Goal: Complete application form

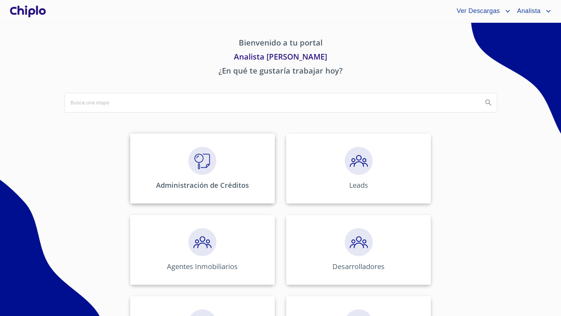
click at [217, 160] on div "Administración de Créditos" at bounding box center [202, 169] width 145 height 70
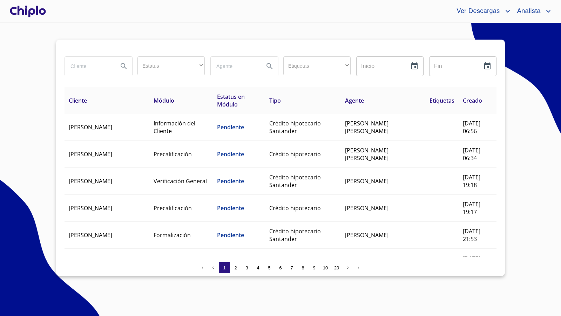
click at [103, 66] on input "search" at bounding box center [89, 66] width 48 height 19
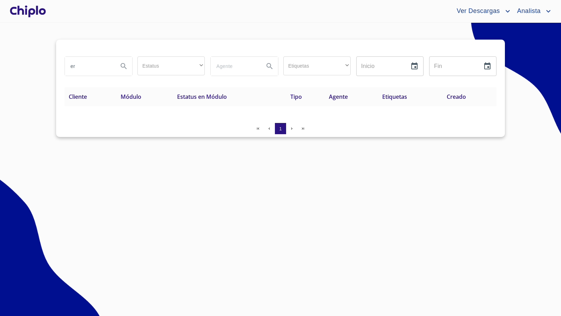
type input "e"
type input "[PERSON_NAME]"
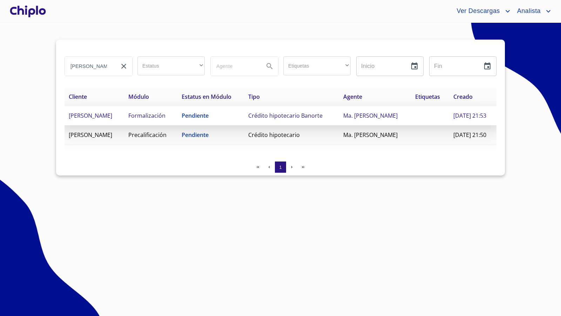
click at [112, 120] on span "[PERSON_NAME]" at bounding box center [90, 116] width 43 height 8
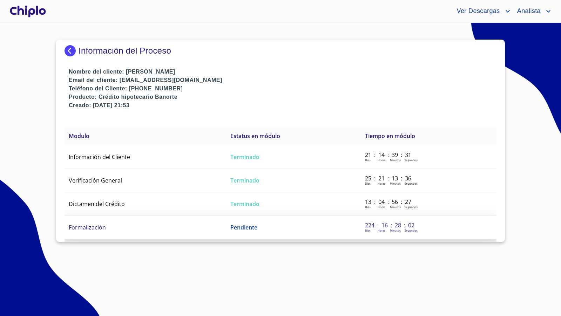
click at [101, 224] on span "Formalización" at bounding box center [87, 228] width 37 height 8
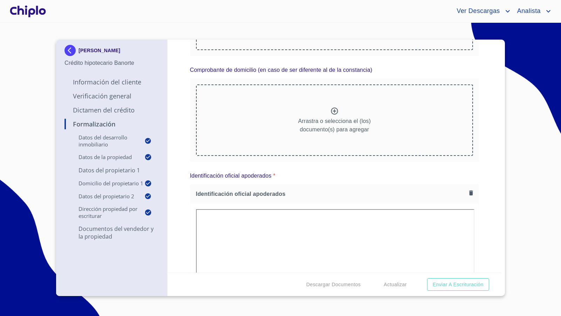
scroll to position [1659, 0]
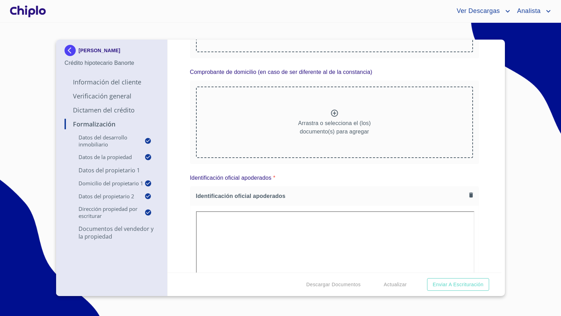
click at [493, 164] on div "Formalización Datos del Desarrollo Inmobiliario Proyecto Inmobiliario ​ Datos d…" at bounding box center [335, 156] width 334 height 233
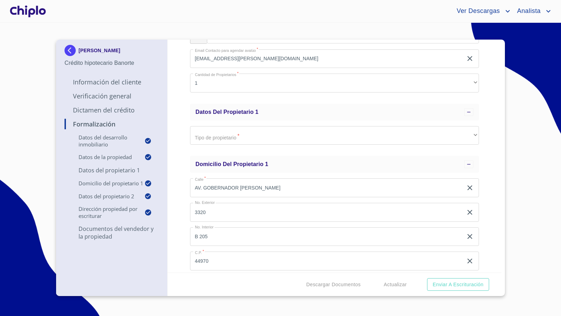
scroll to position [0, 0]
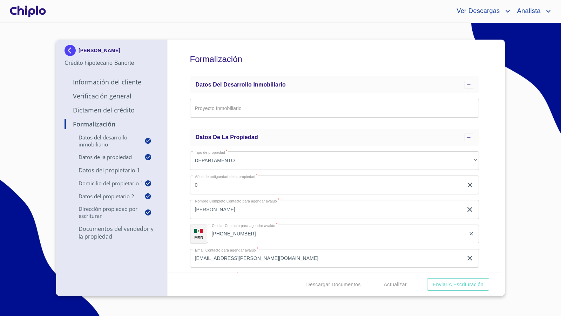
click at [495, 175] on div "Formalización Datos del Desarrollo Inmobiliario Proyecto Inmobiliario ​ Datos d…" at bounding box center [335, 156] width 334 height 233
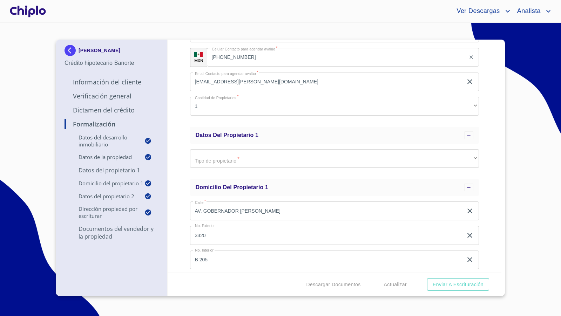
scroll to position [176, 0]
click at [182, 182] on div "Formalización Datos del Desarrollo Inmobiliario Proyecto Inmobiliario ​ Datos d…" at bounding box center [335, 156] width 334 height 233
click at [177, 172] on div "Formalización Datos del Desarrollo Inmobiliario Proyecto Inmobiliario ​ Datos d…" at bounding box center [335, 156] width 334 height 233
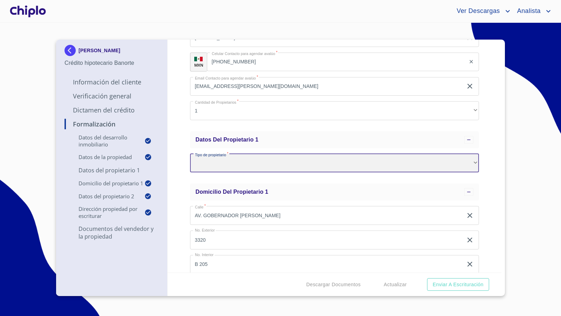
click at [216, 167] on div "​" at bounding box center [334, 163] width 289 height 19
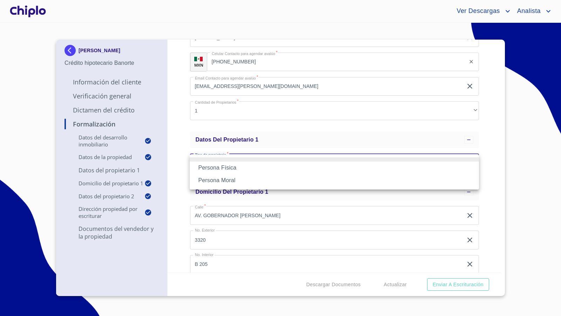
click at [211, 179] on li "Persona Moral" at bounding box center [334, 180] width 289 height 13
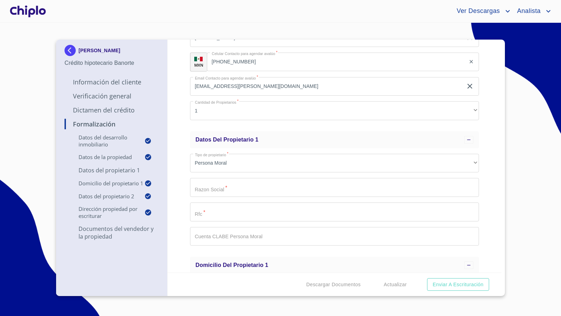
click at [179, 204] on div "Formalización Datos del Desarrollo Inmobiliario Proyecto Inmobiliario ​ Datos d…" at bounding box center [335, 156] width 334 height 233
click at [485, 210] on div "Formalización Datos del Desarrollo Inmobiliario Proyecto Inmobiliario ​ Datos d…" at bounding box center [335, 156] width 334 height 233
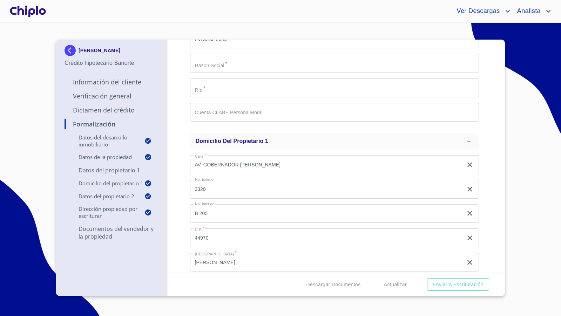
scroll to position [297, 0]
click at [469, 164] on icon "clear input" at bounding box center [470, 163] width 8 height 8
click at [468, 188] on icon "clear input" at bounding box center [470, 188] width 8 height 8
click at [469, 211] on icon "clear input" at bounding box center [470, 212] width 8 height 8
click at [469, 235] on icon "clear input" at bounding box center [470, 237] width 8 height 8
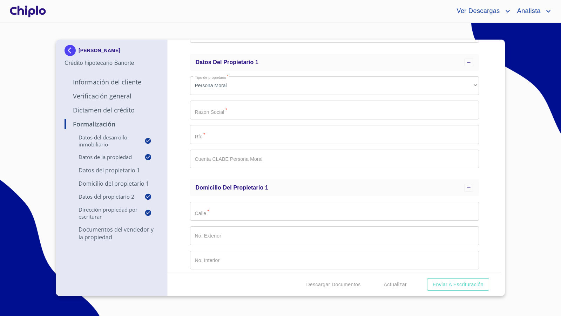
scroll to position [247, 0]
click at [486, 143] on div "Formalización Datos del Desarrollo Inmobiliario Proyecto Inmobiliario ​ Datos d…" at bounding box center [335, 156] width 334 height 233
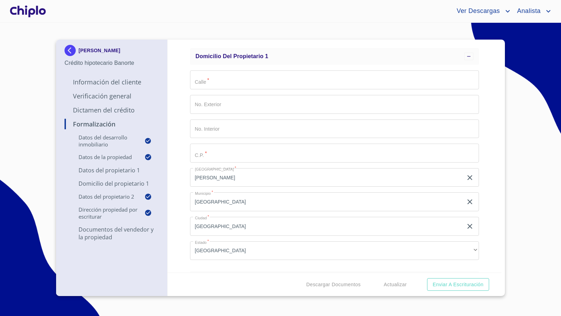
scroll to position [391, 0]
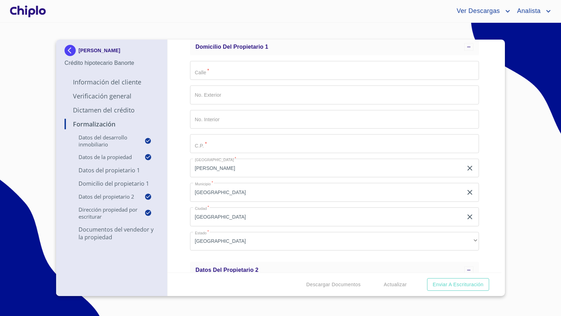
click at [470, 170] on icon "clear input" at bounding box center [470, 168] width 8 height 8
click at [469, 192] on icon "clear input" at bounding box center [469, 192] width 5 height 5
click at [470, 218] on icon "clear input" at bounding box center [470, 217] width 8 height 8
click at [492, 216] on div "Formalización Datos del Desarrollo Inmobiliario Proyecto Inmobiliario ​ Datos d…" at bounding box center [335, 156] width 334 height 233
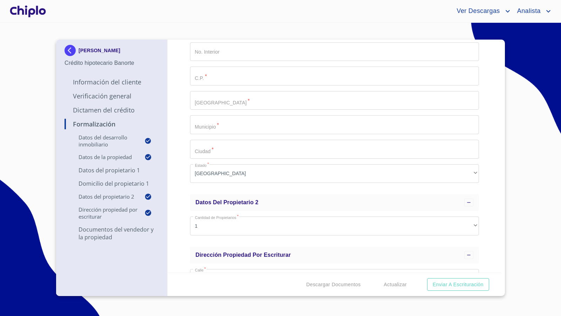
scroll to position [459, 0]
click at [494, 192] on div "Formalización Datos del Desarrollo Inmobiliario Proyecto Inmobiliario ​ Datos d…" at bounding box center [335, 156] width 334 height 233
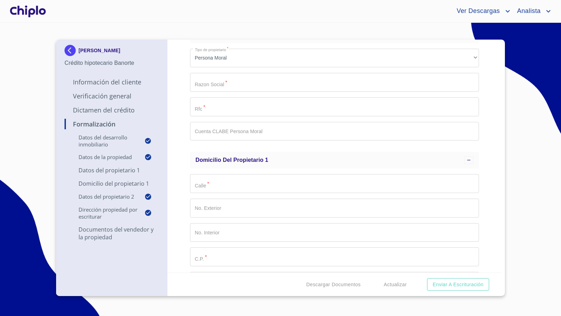
scroll to position [277, 0]
click at [487, 144] on div "Formalización Datos del Desarrollo Inmobiliario Proyecto Inmobiliario ​ Datos d…" at bounding box center [335, 156] width 334 height 233
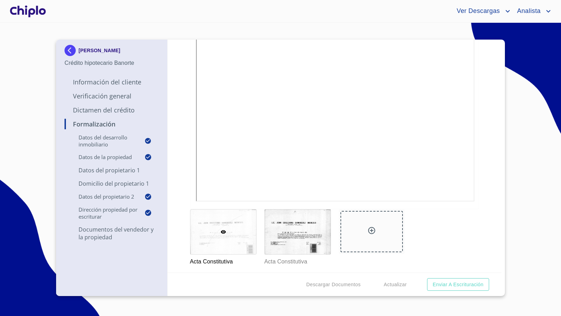
scroll to position [1007, 0]
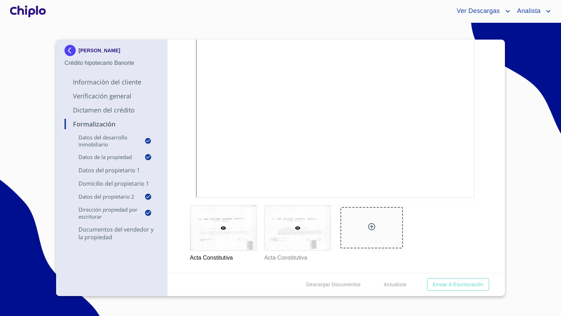
click at [294, 220] on div at bounding box center [298, 228] width 66 height 45
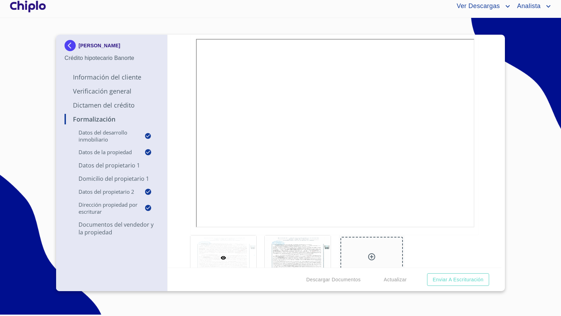
scroll to position [1274, 0]
click at [308, 257] on div at bounding box center [298, 256] width 66 height 45
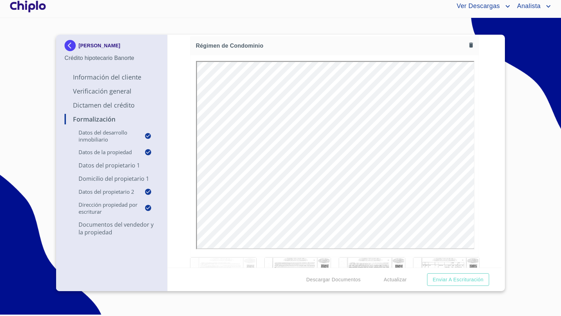
scroll to position [3343, 0]
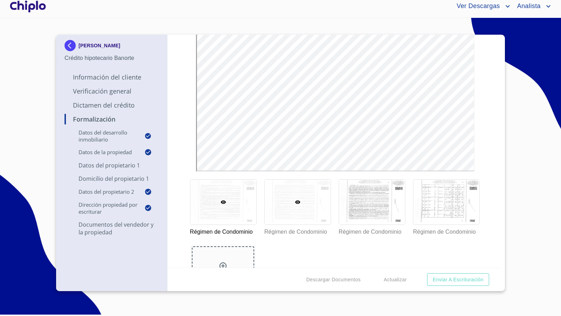
click at [317, 193] on div at bounding box center [298, 202] width 66 height 45
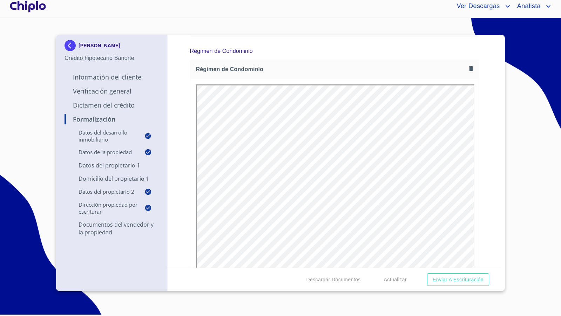
scroll to position [0, 0]
click at [491, 171] on div "Formalización Datos del Desarrollo Inmobiliario Proyecto Inmobiliario ​ Datos d…" at bounding box center [335, 151] width 334 height 233
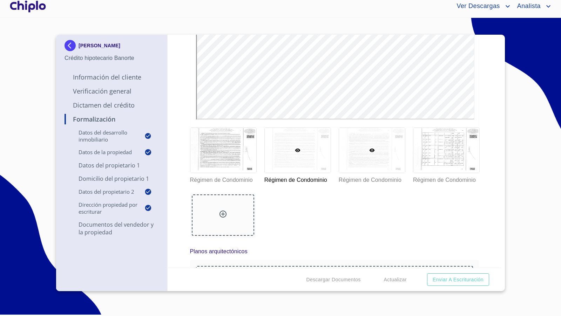
click at [404, 149] on div at bounding box center [372, 150] width 66 height 45
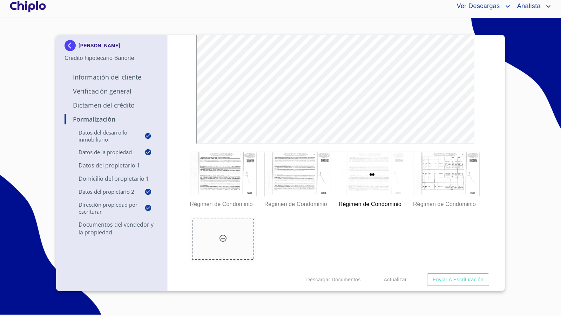
scroll to position [3462, 0]
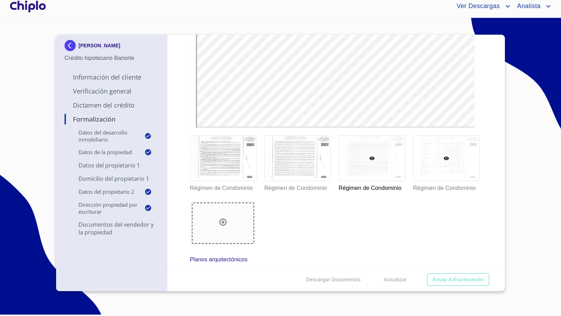
click at [448, 163] on div at bounding box center [446, 158] width 66 height 45
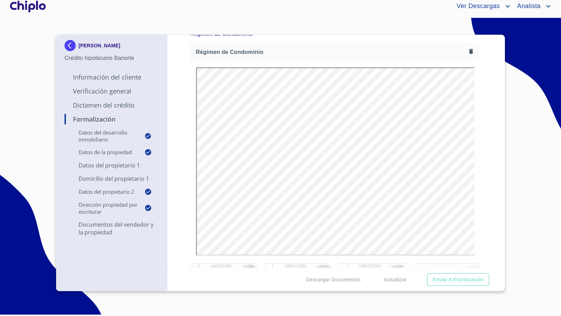
scroll to position [3336, 0]
click at [494, 231] on div "Formalización Datos del Desarrollo Inmobiliario Proyecto Inmobiliario ​ Datos d…" at bounding box center [335, 151] width 334 height 233
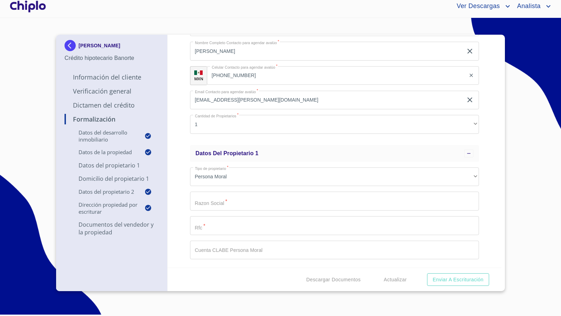
scroll to position [180, 0]
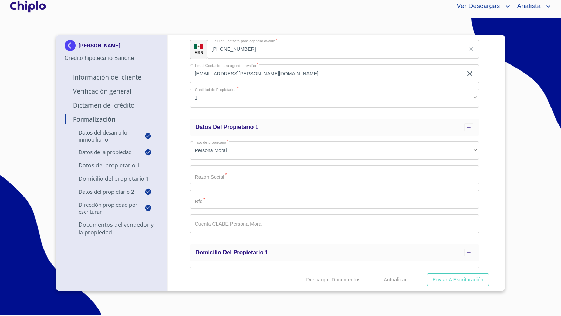
click at [492, 190] on div "Formalización Datos del Desarrollo Inmobiliario Proyecto Inmobiliario ​ Datos d…" at bounding box center [335, 151] width 334 height 233
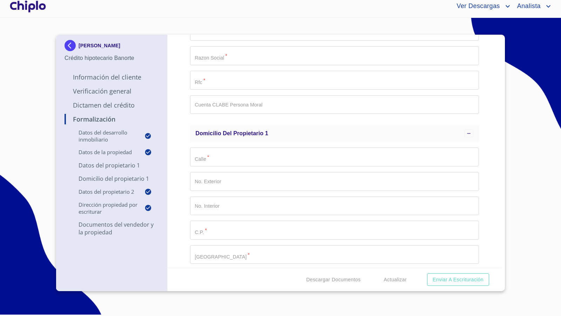
scroll to position [99, 0]
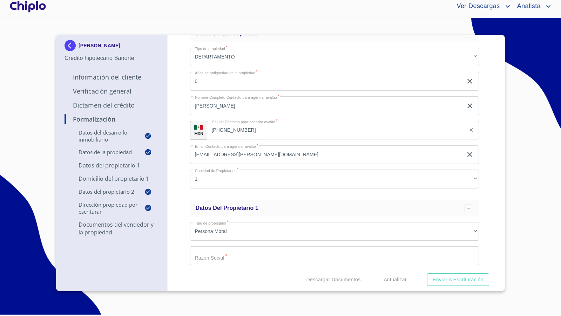
click at [35, 9] on div at bounding box center [27, 6] width 39 height 22
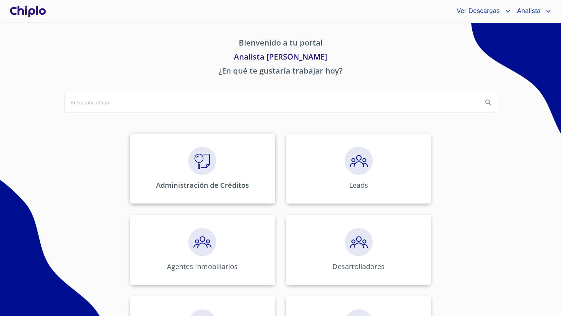
click at [200, 165] on img at bounding box center [202, 161] width 28 height 28
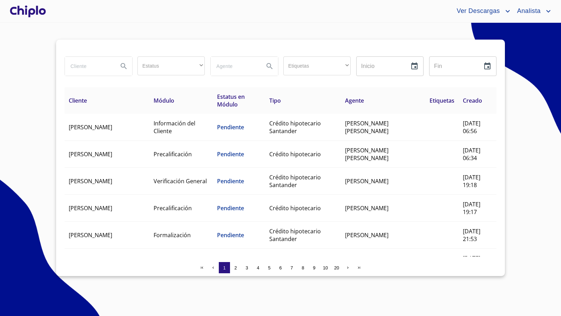
click at [88, 67] on input "search" at bounding box center [89, 66] width 48 height 19
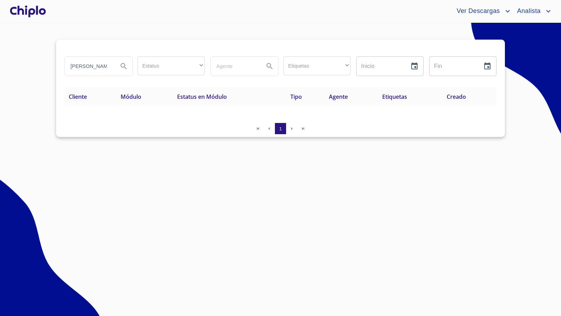
type input "[PERSON_NAME]"
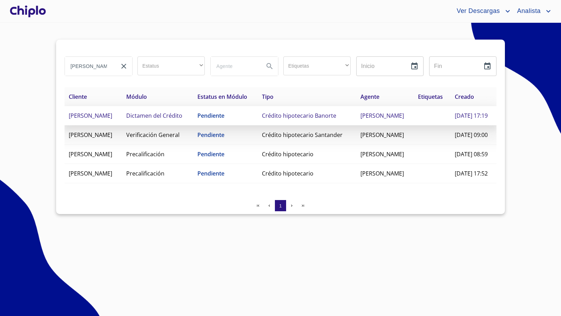
click at [298, 119] on span "Crédito hipotecario Banorte" at bounding box center [299, 116] width 74 height 8
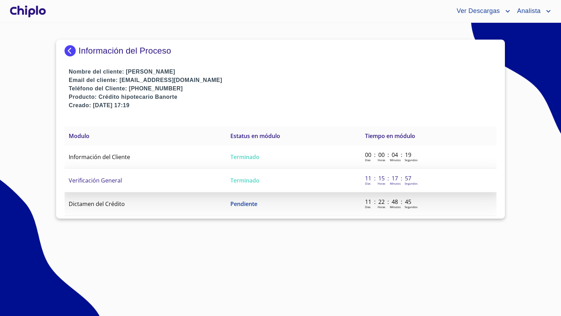
click at [240, 177] on span "Terminado" at bounding box center [244, 181] width 29 height 8
